Goal: Information Seeking & Learning: Learn about a topic

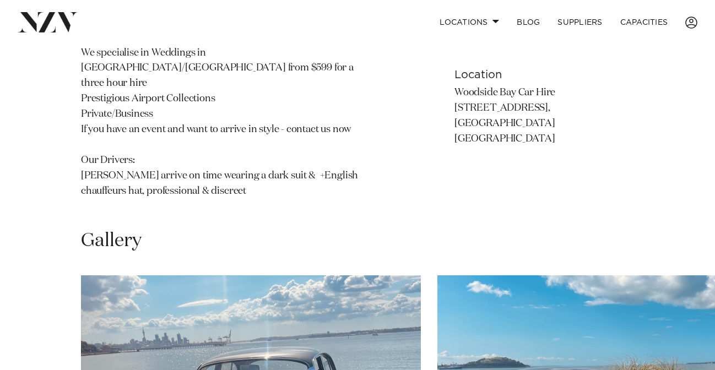
scroll to position [871, 0]
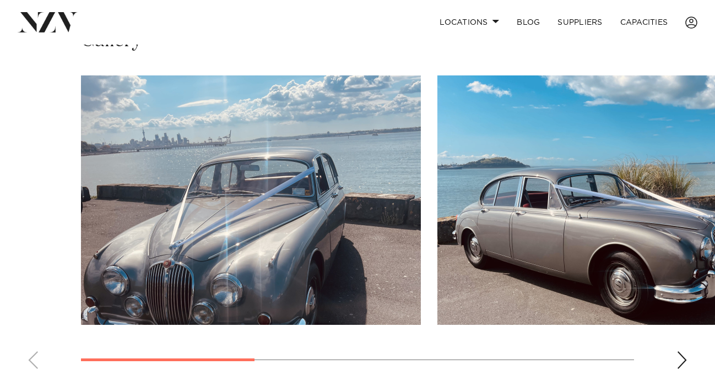
click at [472, 214] on img "2 / 5" at bounding box center [607, 200] width 340 height 250
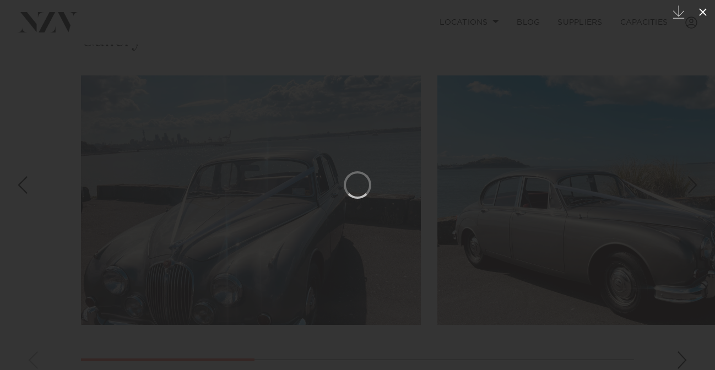
click at [707, 12] on icon at bounding box center [702, 12] width 13 height 13
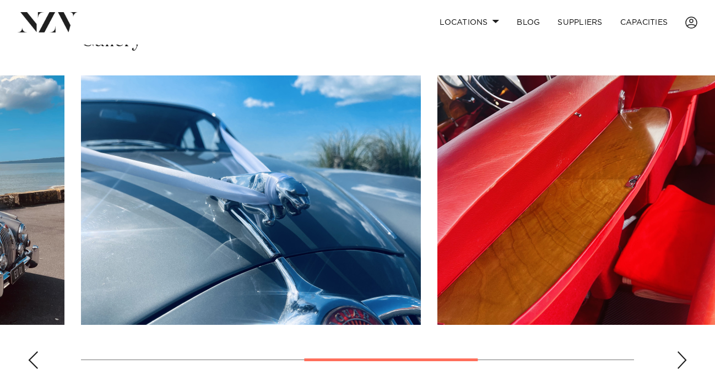
click at [676, 335] on swiper-container at bounding box center [357, 226] width 715 height 302
click at [682, 352] on div "Next slide" at bounding box center [682, 361] width 11 height 18
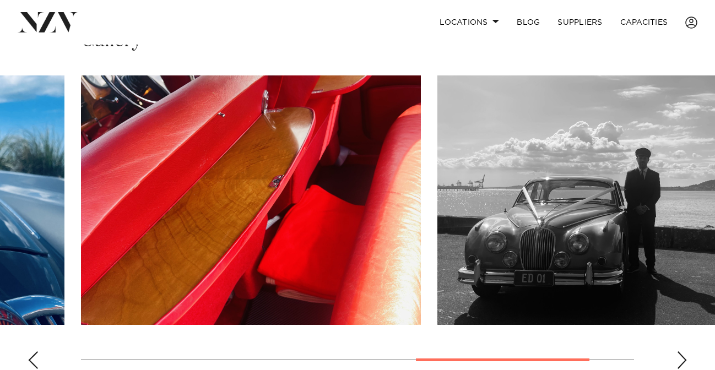
click at [682, 352] on div "Next slide" at bounding box center [682, 361] width 11 height 18
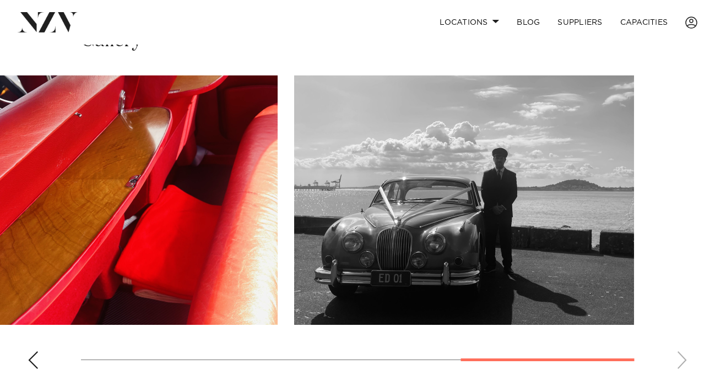
click at [29, 352] on div "Previous slide" at bounding box center [33, 361] width 11 height 18
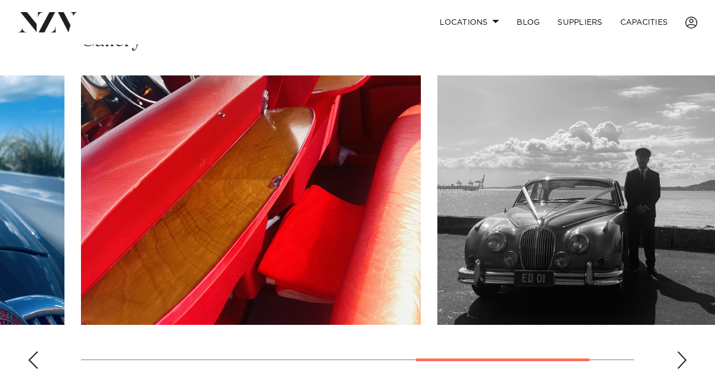
click at [29, 352] on div "Previous slide" at bounding box center [33, 361] width 11 height 18
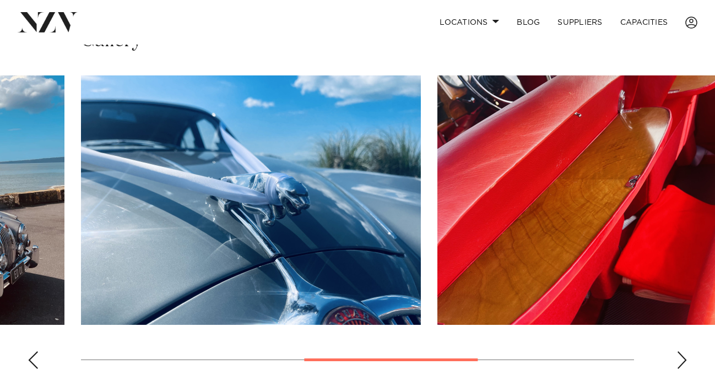
click at [29, 352] on div "Previous slide" at bounding box center [33, 361] width 11 height 18
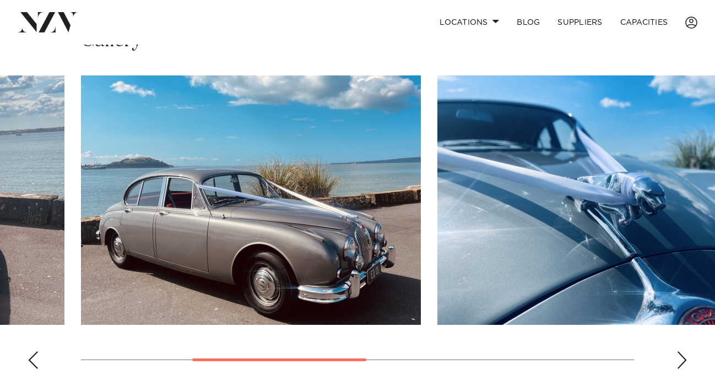
click at [29, 352] on div "Previous slide" at bounding box center [33, 361] width 11 height 18
click at [29, 347] on swiper-container at bounding box center [357, 226] width 715 height 302
